Goal: Task Accomplishment & Management: Use online tool/utility

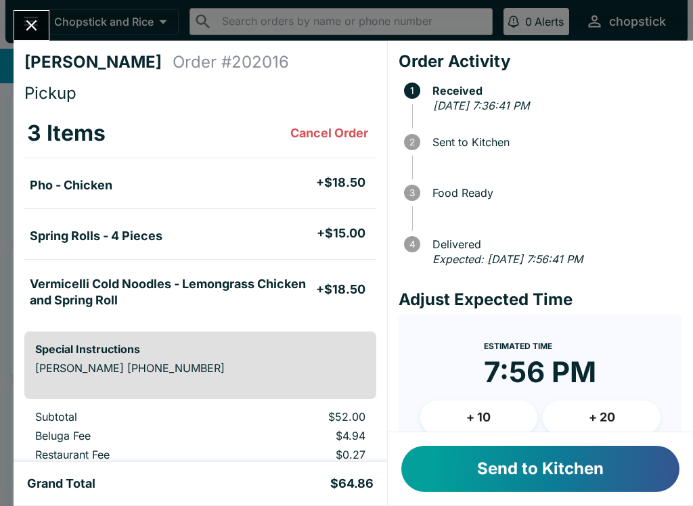
click at [509, 476] on button "Send to Kitchen" at bounding box center [540, 469] width 278 height 46
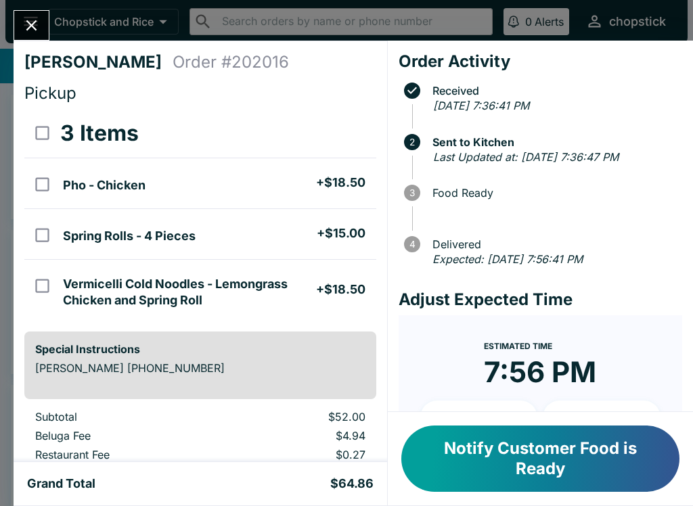
click at [37, 30] on icon "Close" at bounding box center [31, 25] width 11 height 11
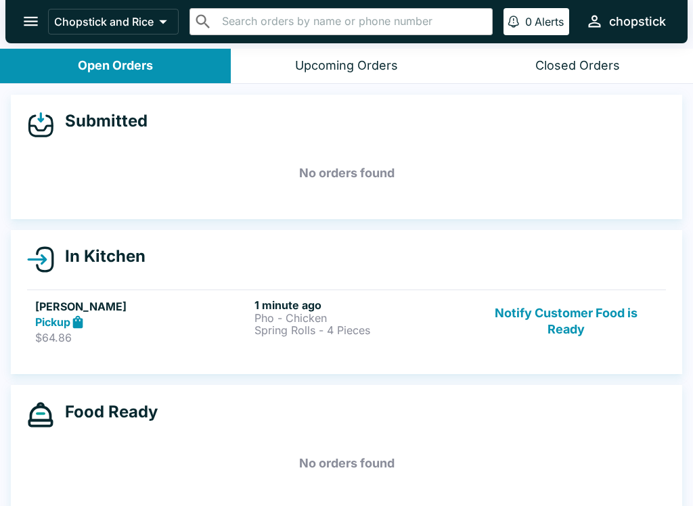
click at [342, 325] on p "Spring Rolls - 4 Pieces" at bounding box center [361, 330] width 214 height 12
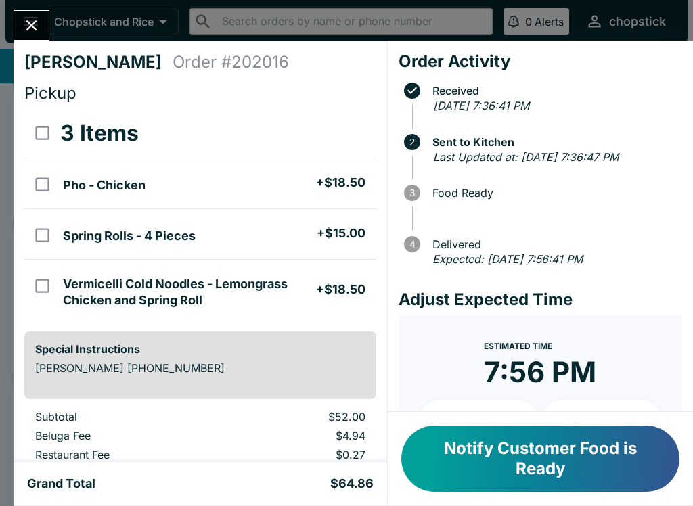
click at [47, 21] on button "Close" at bounding box center [31, 25] width 35 height 29
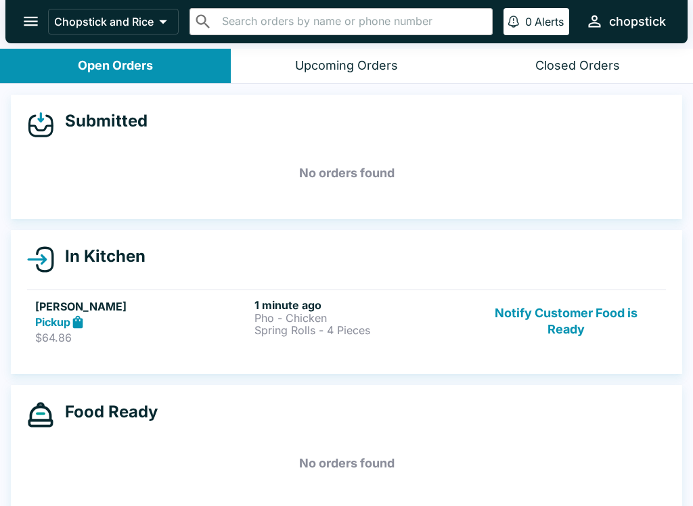
click at [234, 308] on h5 "[PERSON_NAME]" at bounding box center [142, 306] width 214 height 16
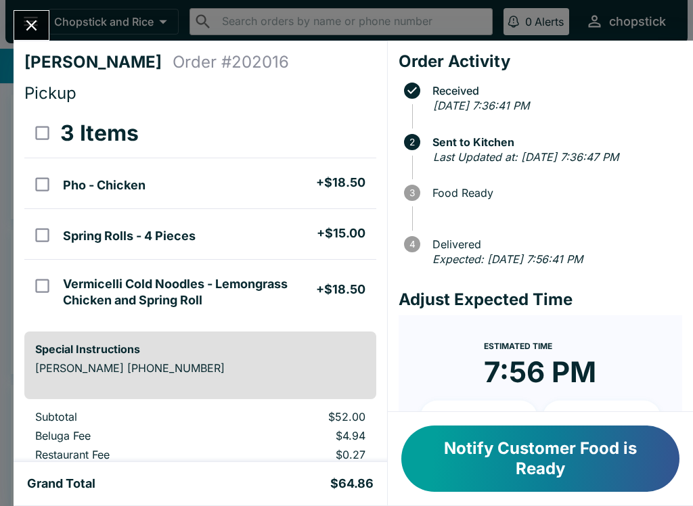
click at [24, 21] on icon "Close" at bounding box center [31, 25] width 18 height 18
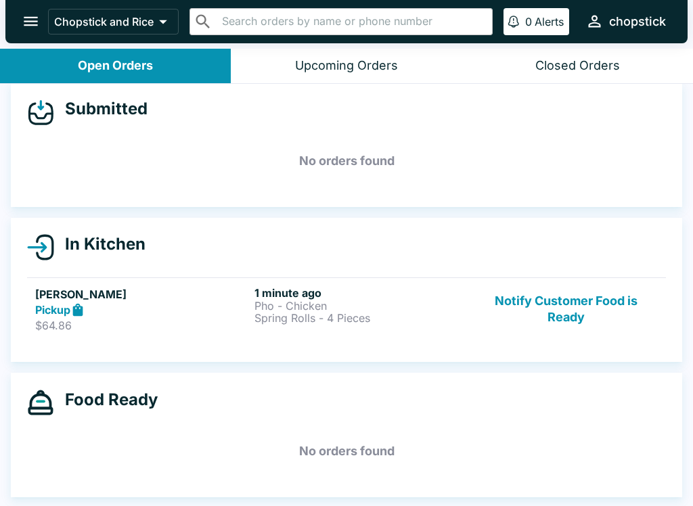
scroll to position [12, 0]
click at [551, 297] on button "Notify Customer Food is Ready" at bounding box center [565, 309] width 183 height 47
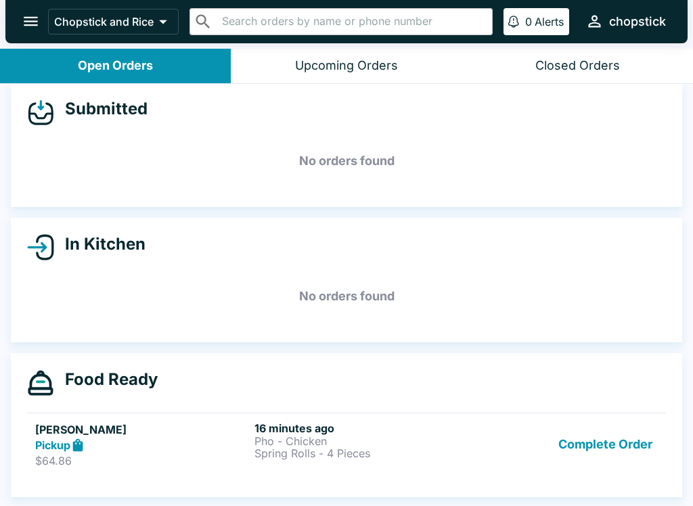
click at [621, 458] on button "Complete Order" at bounding box center [605, 444] width 105 height 47
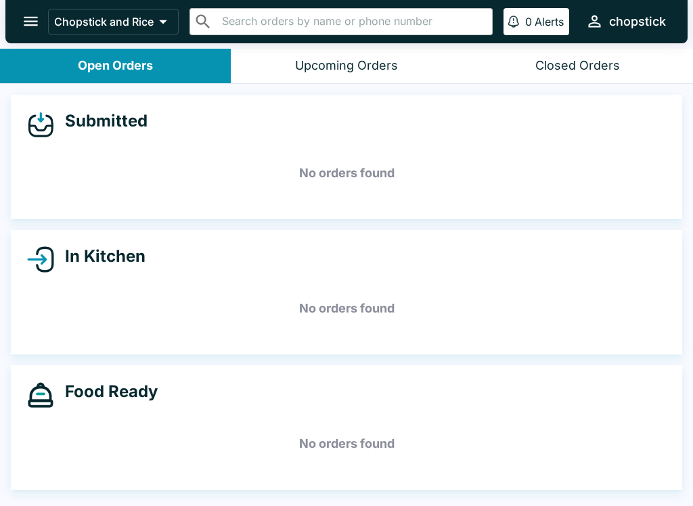
scroll to position [0, 0]
